Goal: Task Accomplishment & Management: Use online tool/utility

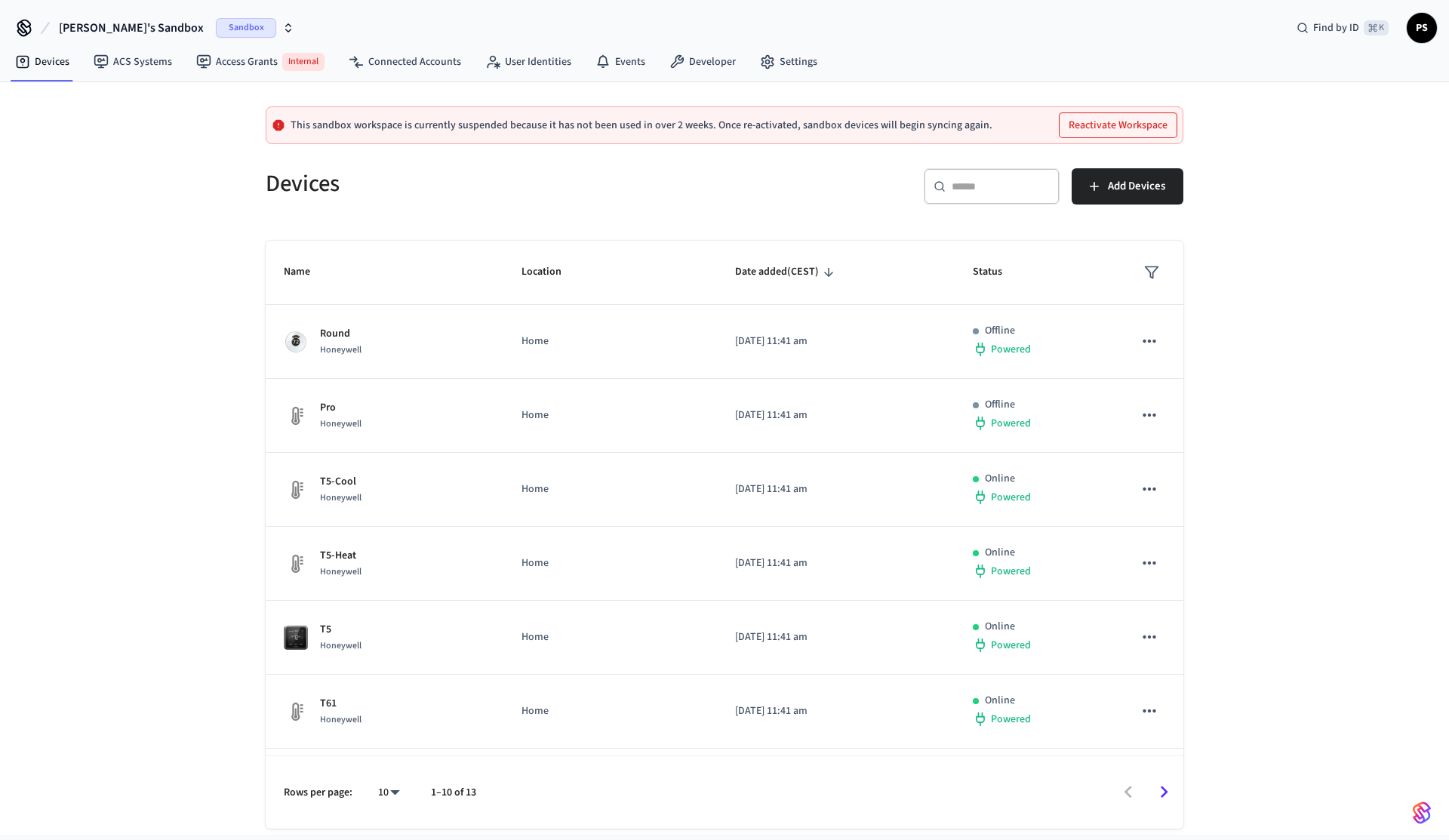
click at [110, 25] on span "[PERSON_NAME]'s Sandbox" at bounding box center [131, 27] width 145 height 18
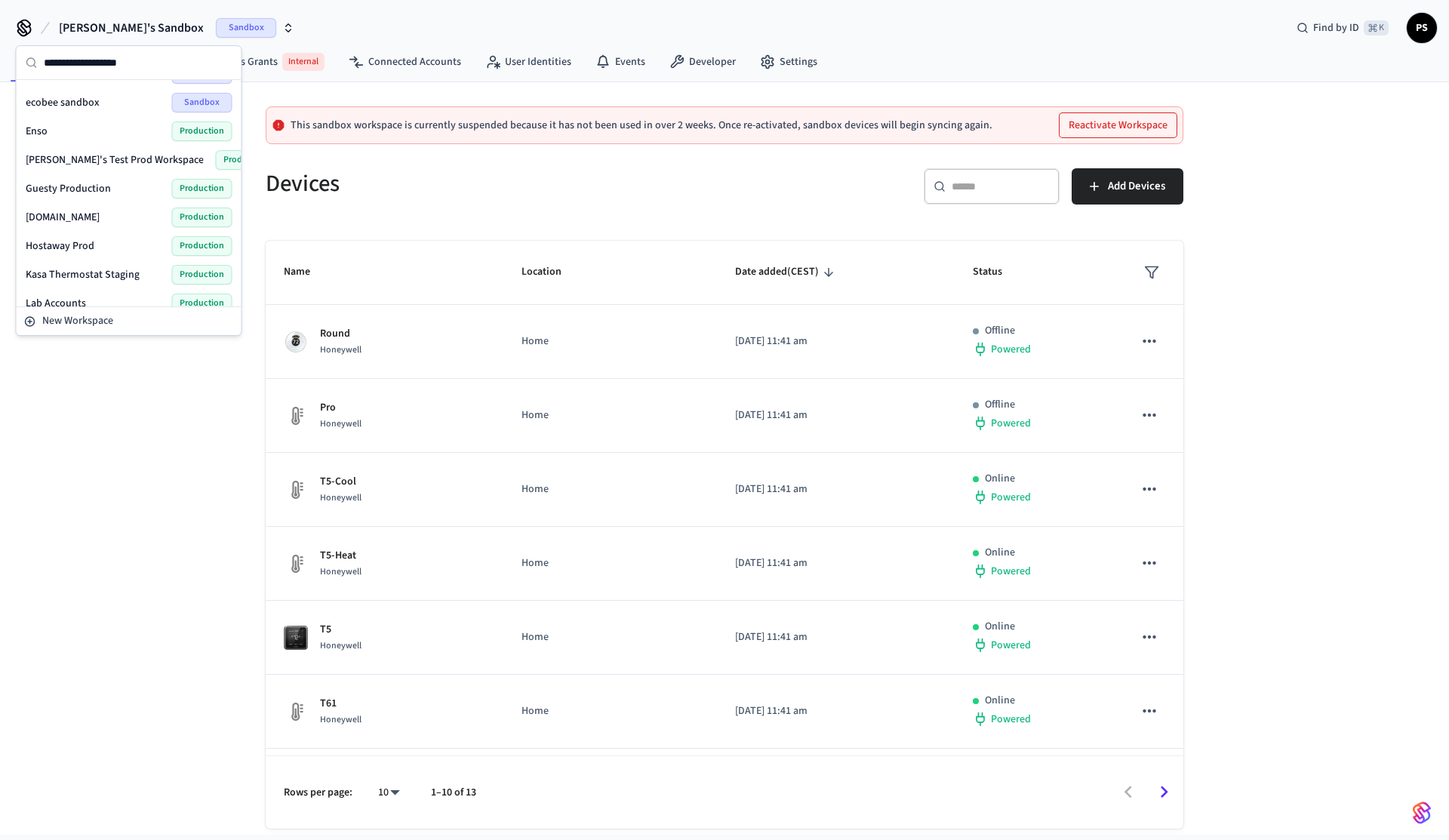
scroll to position [160, 0]
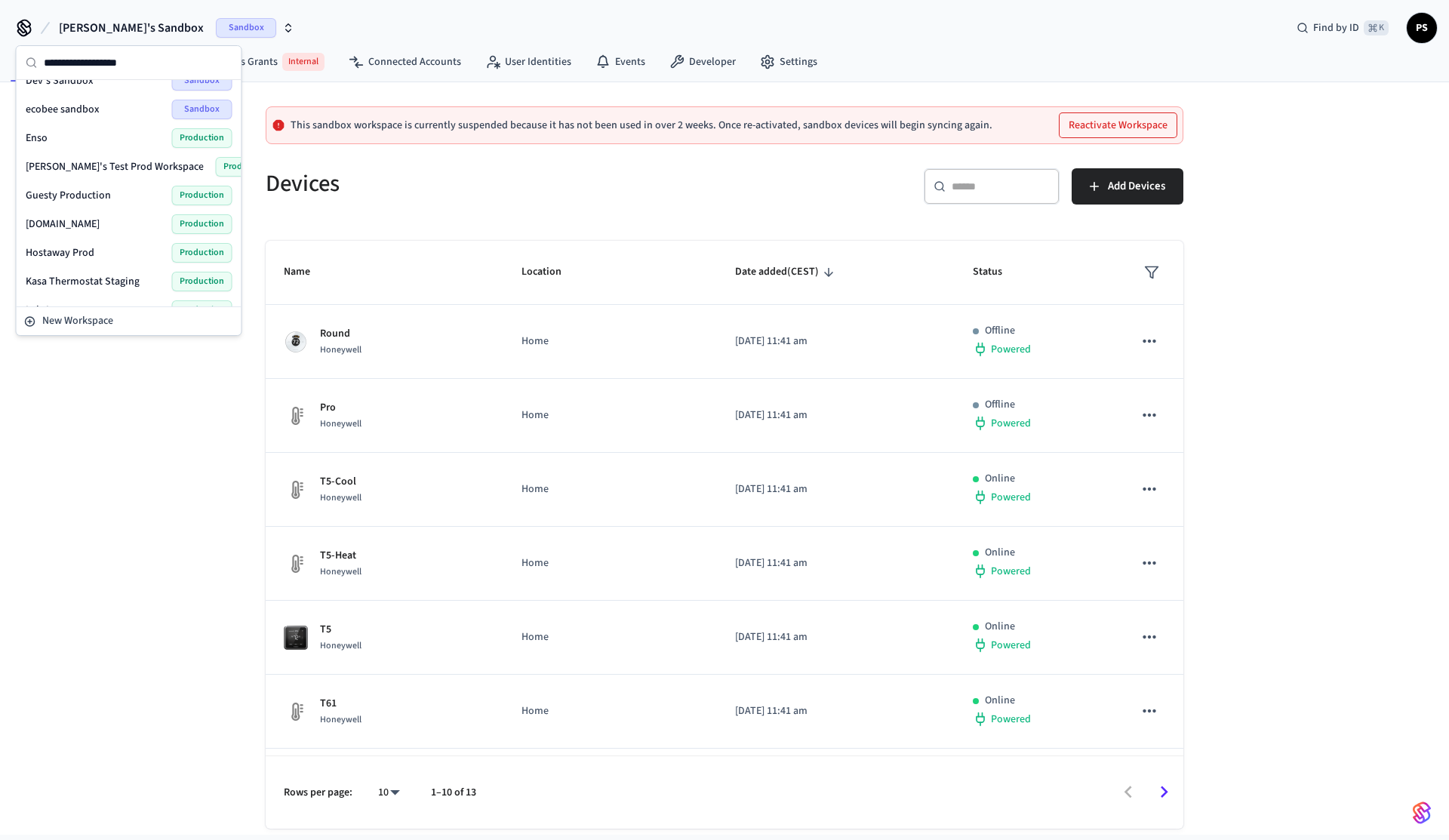
click at [89, 176] on div "[PERSON_NAME]'s Test Prod Workspace Production" at bounding box center [129, 166] width 207 height 20
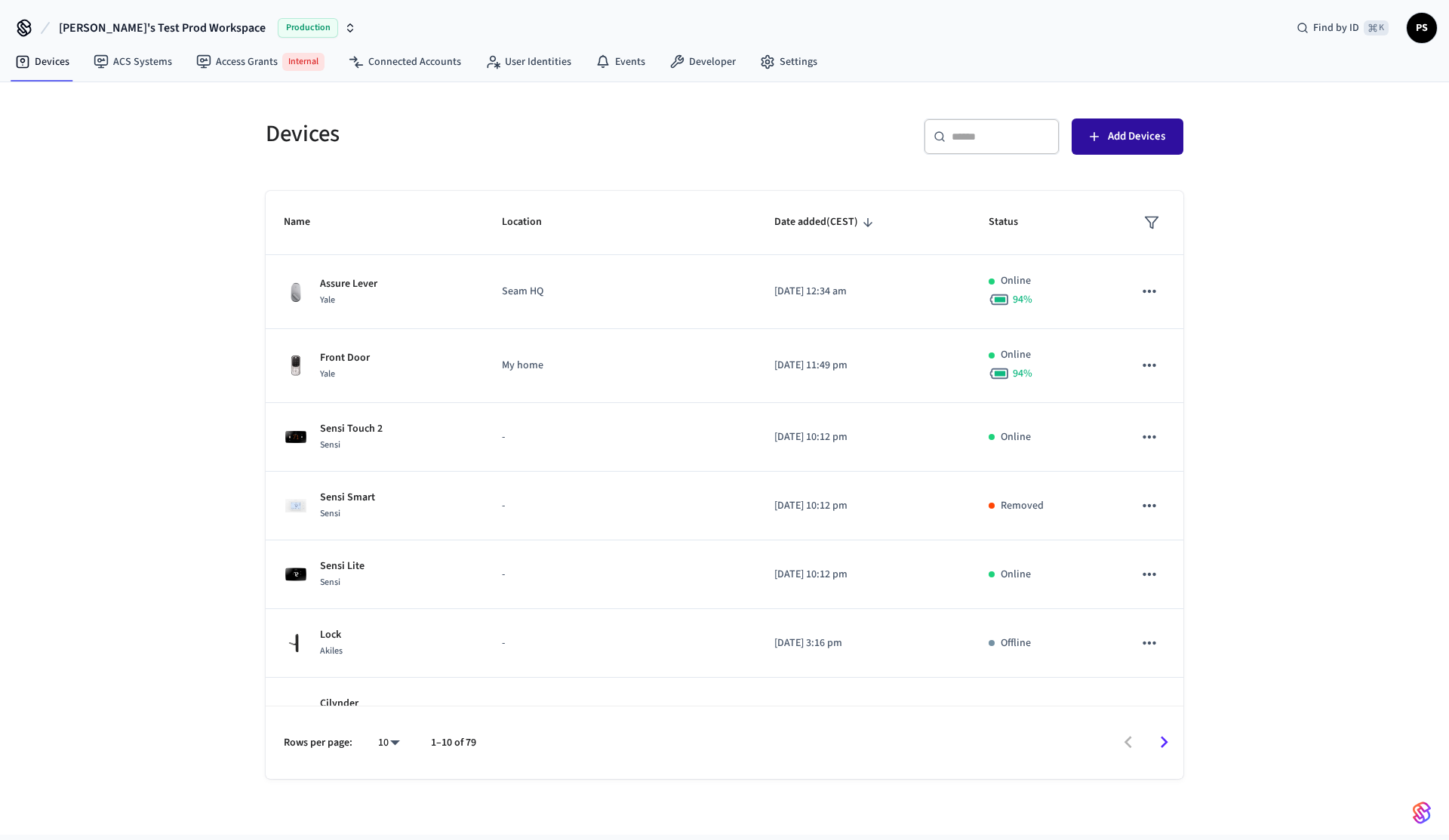
click at [1147, 131] on span "Add Devices" at bounding box center [1137, 136] width 57 height 20
